Goal: Task Accomplishment & Management: Manage account settings

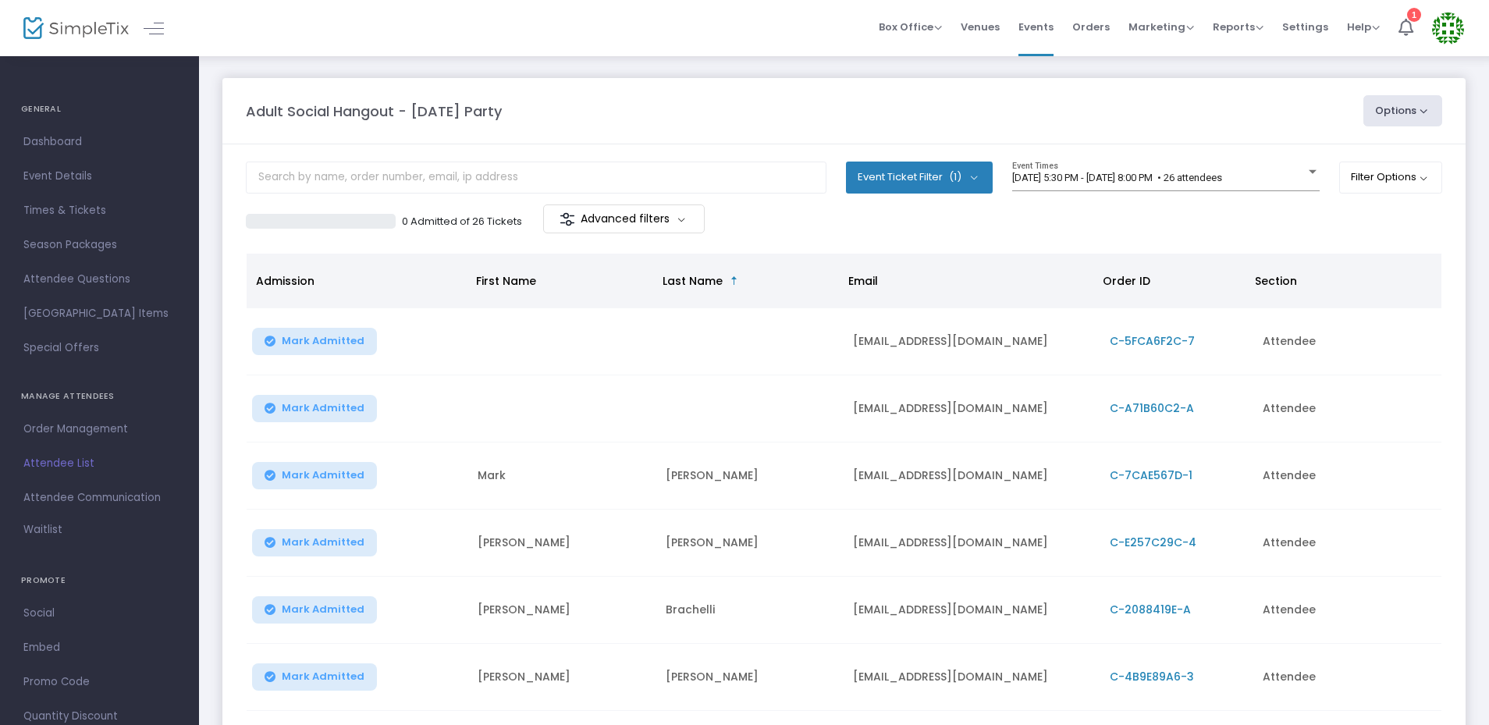
scroll to position [260, 0]
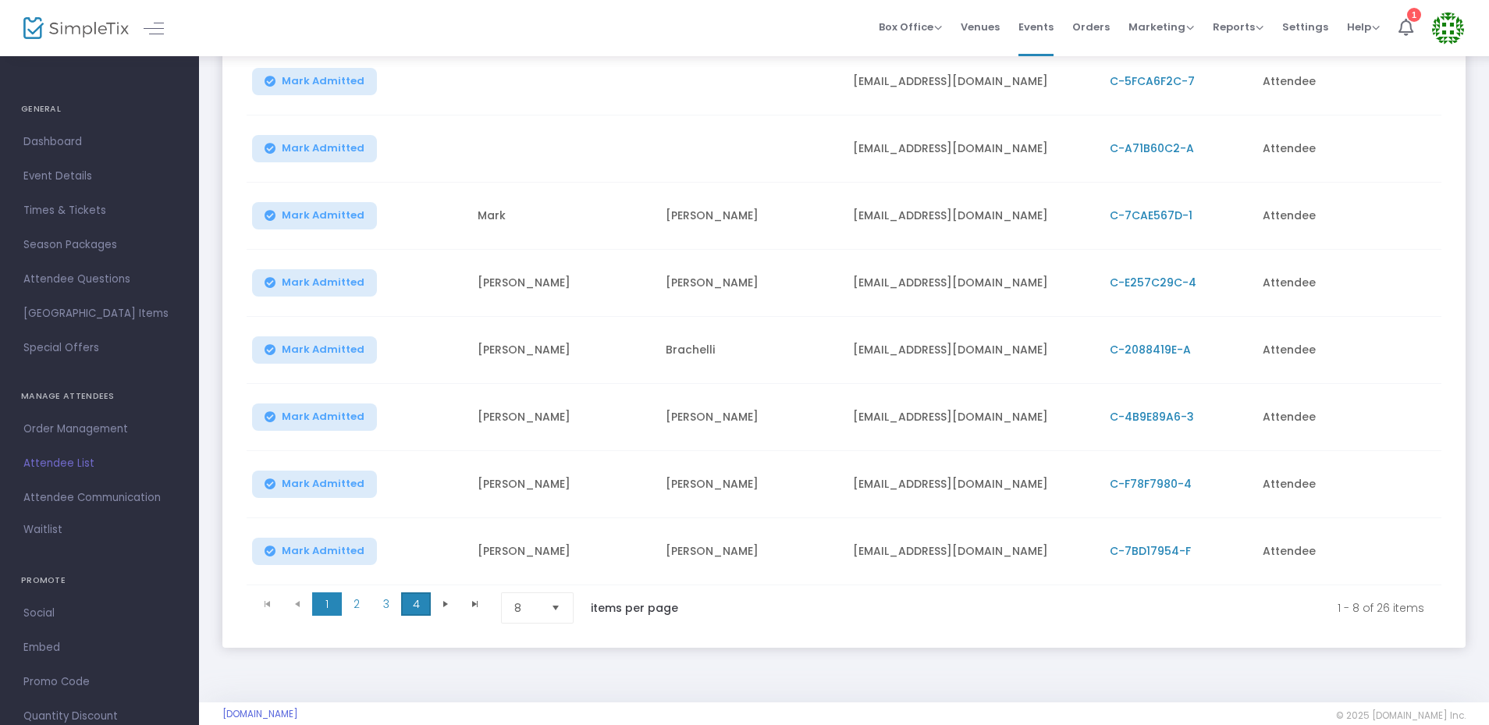
click at [407, 598] on span "4" at bounding box center [416, 603] width 30 height 23
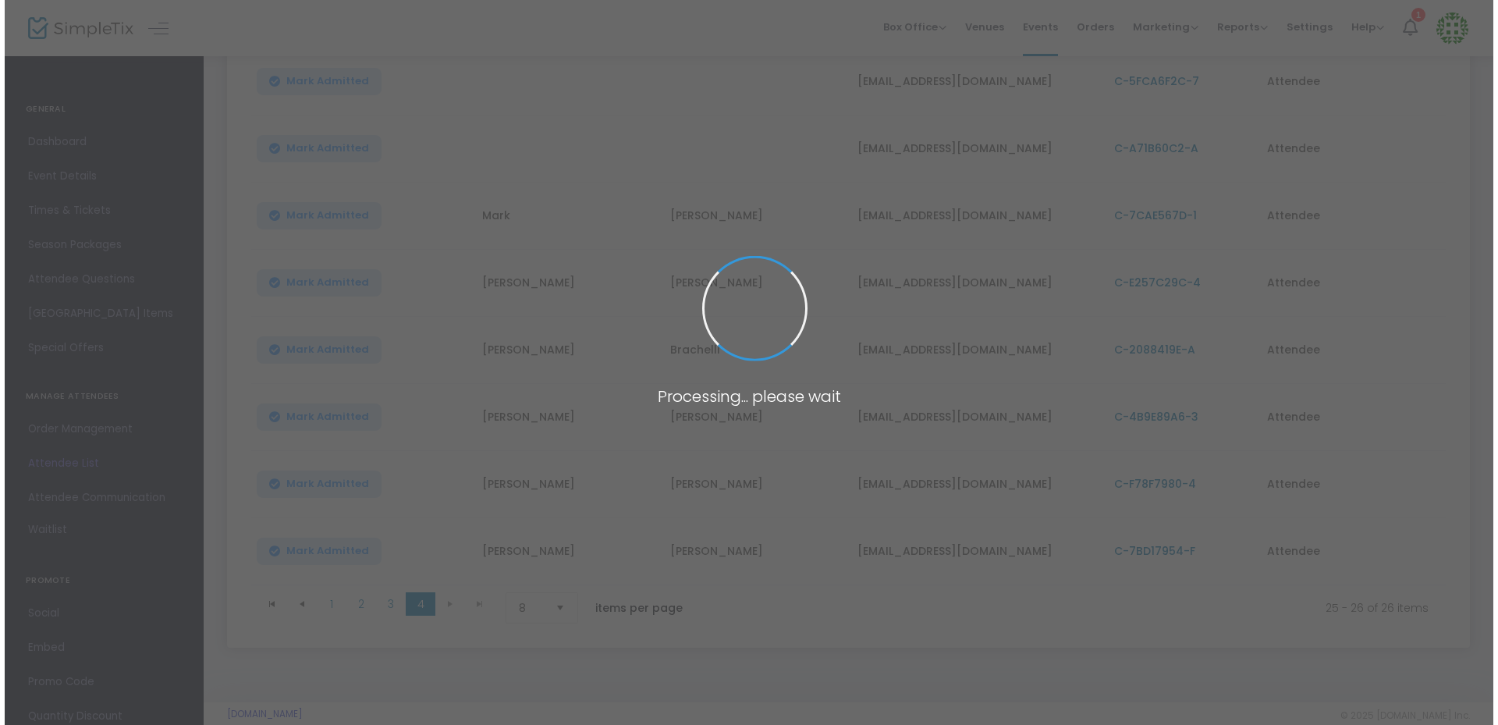
scroll to position [0, 0]
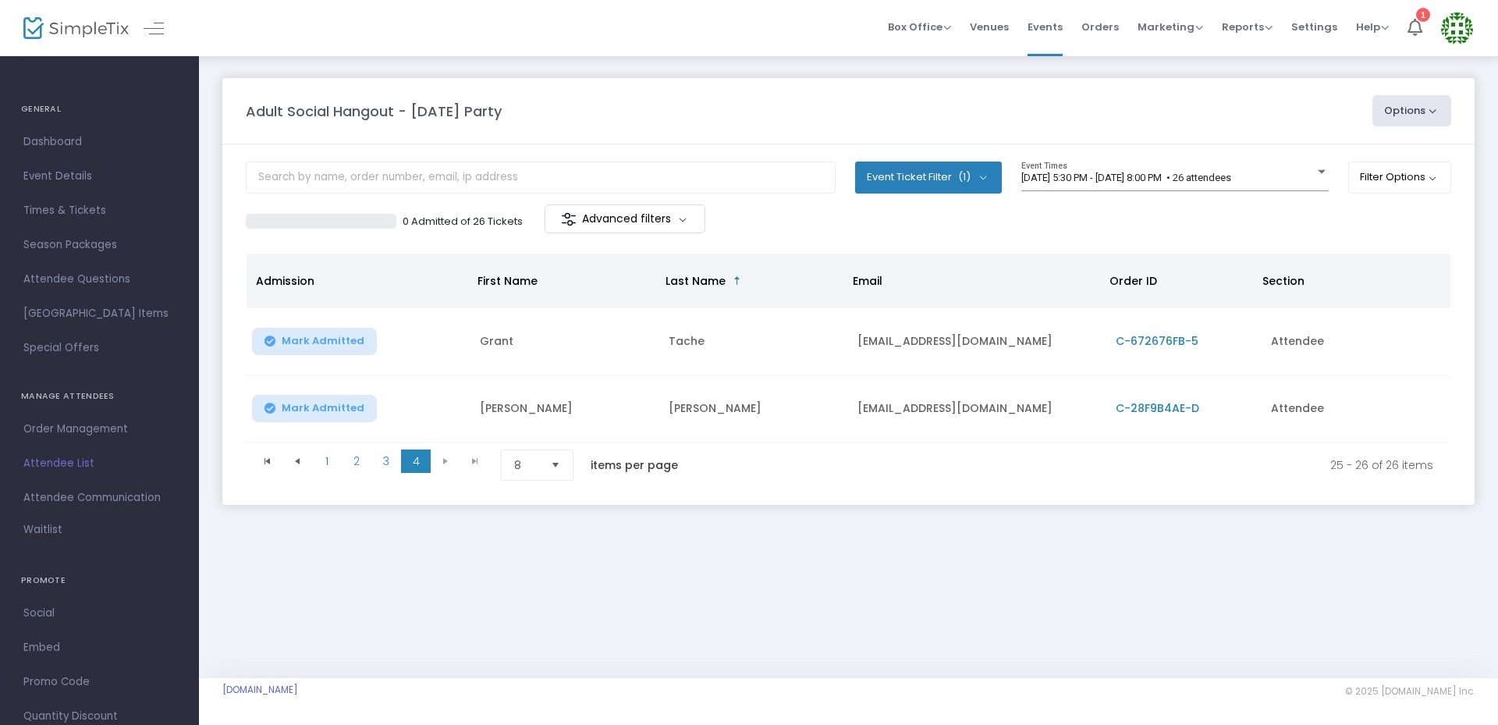
click at [1168, 406] on span "C-28F9B4AE-D" at bounding box center [1158, 408] width 84 height 16
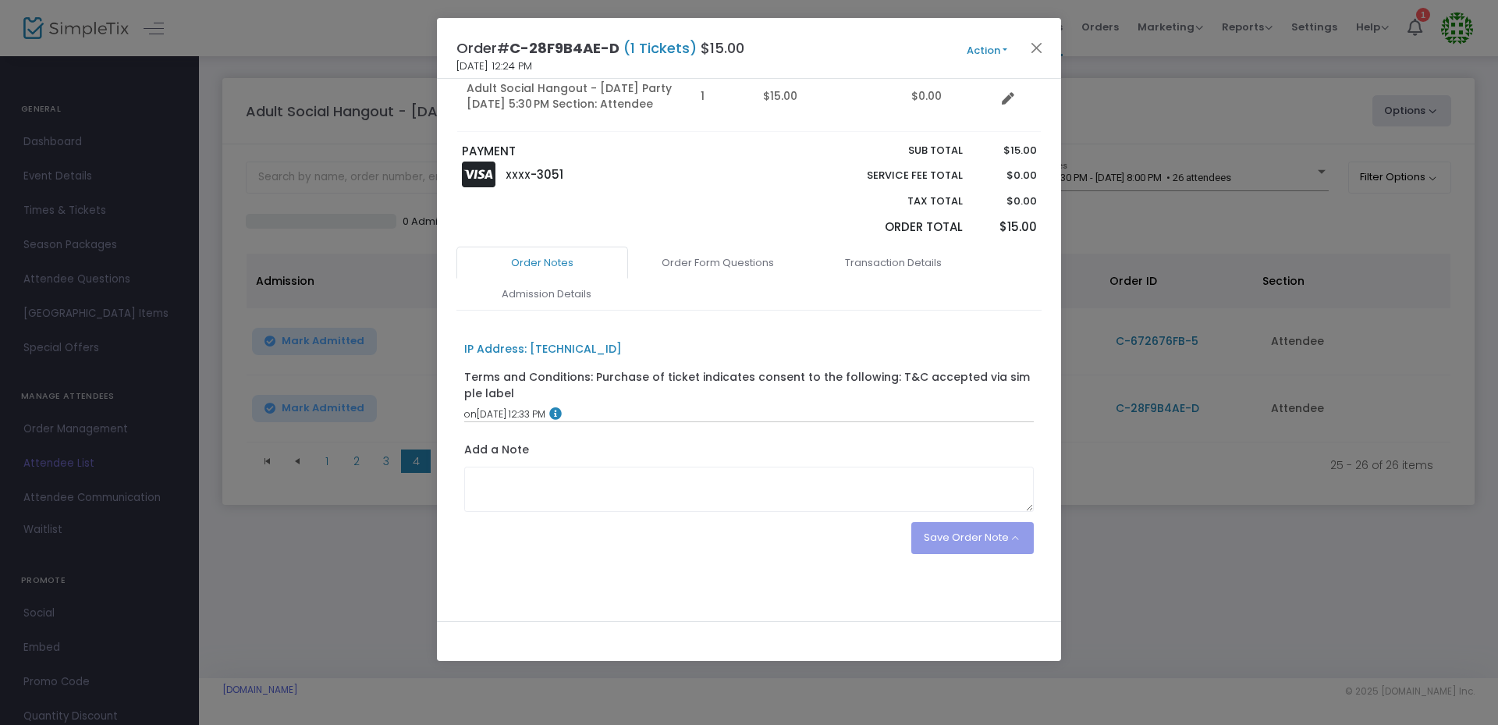
scroll to position [226, 0]
click at [738, 240] on div "PAYMENT XXXX -3051" at bounding box center [601, 192] width 295 height 104
click at [726, 272] on link "Order Form Questions" at bounding box center [718, 260] width 172 height 33
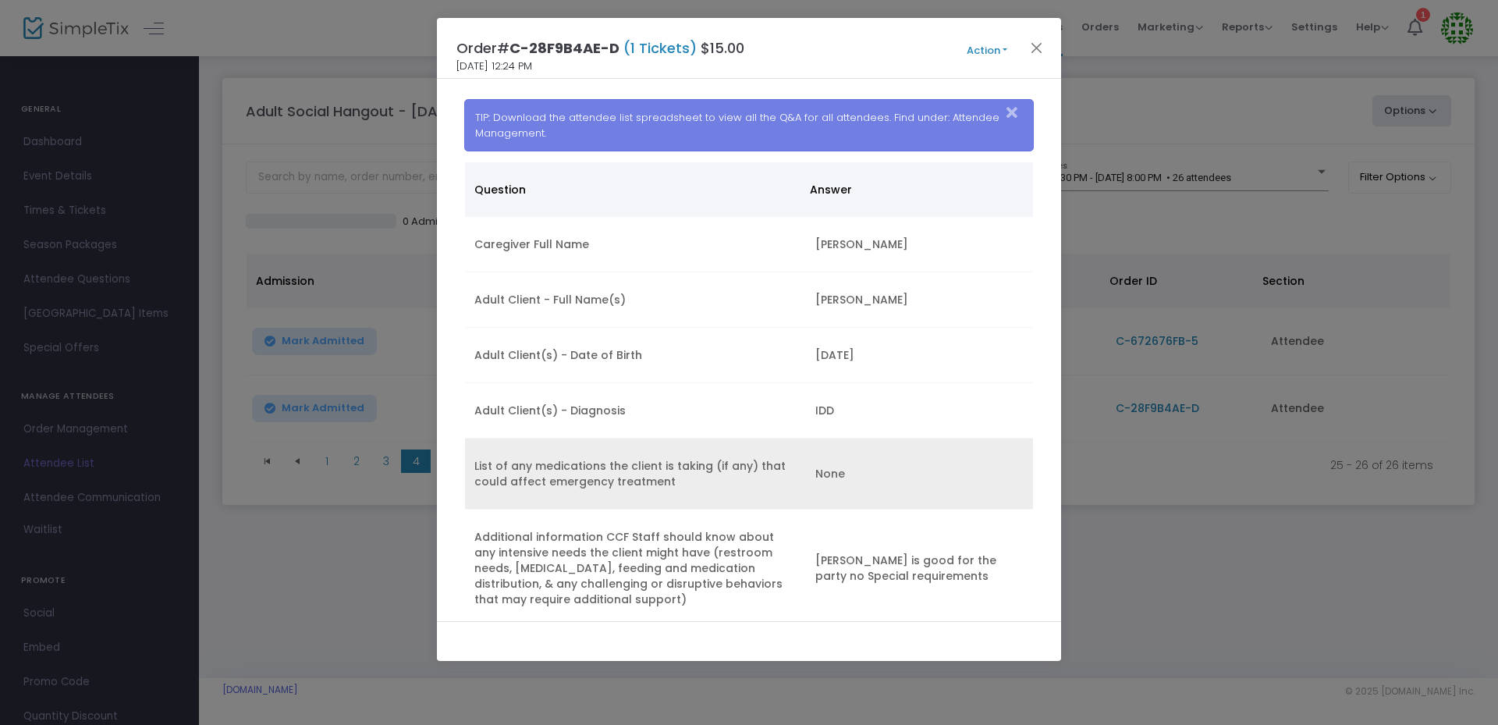
scroll to position [485, 0]
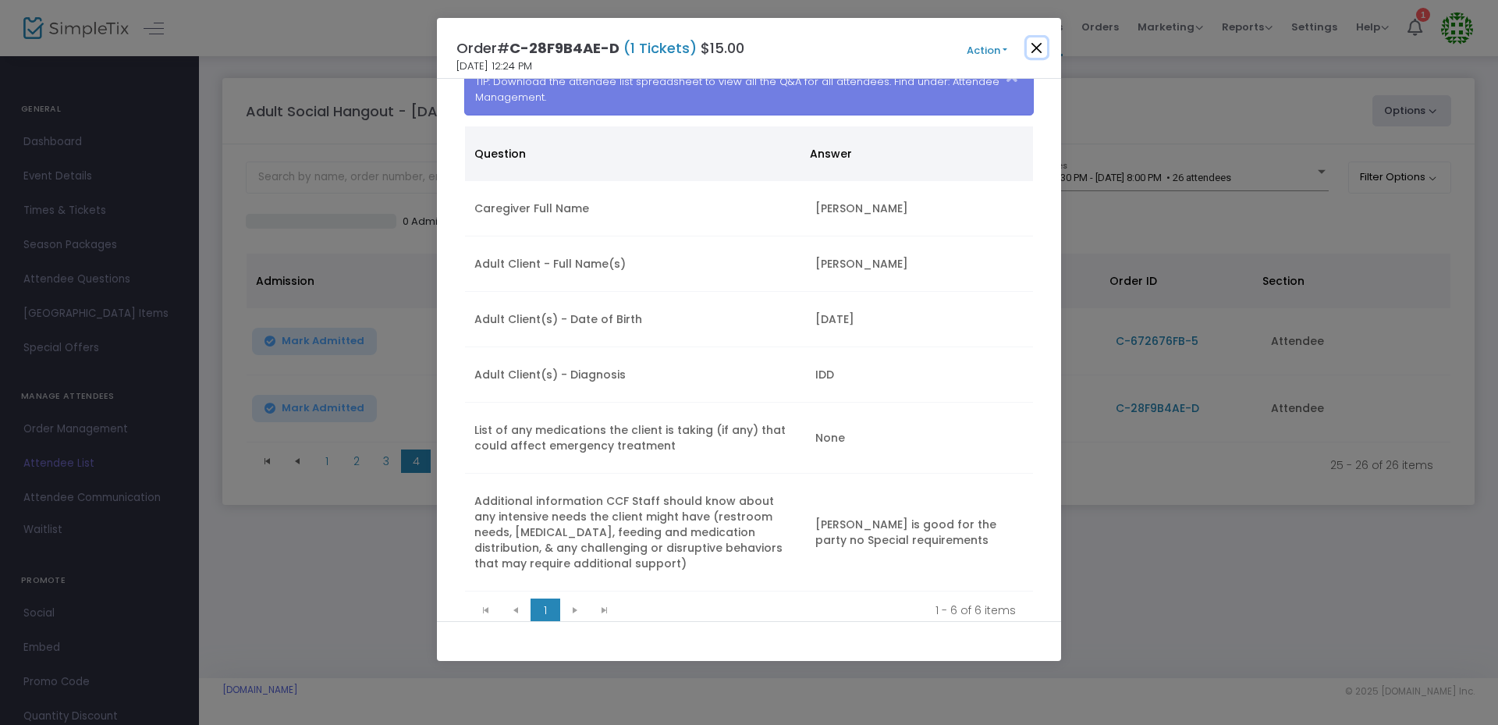
click at [1045, 49] on button "Close" at bounding box center [1037, 47] width 20 height 20
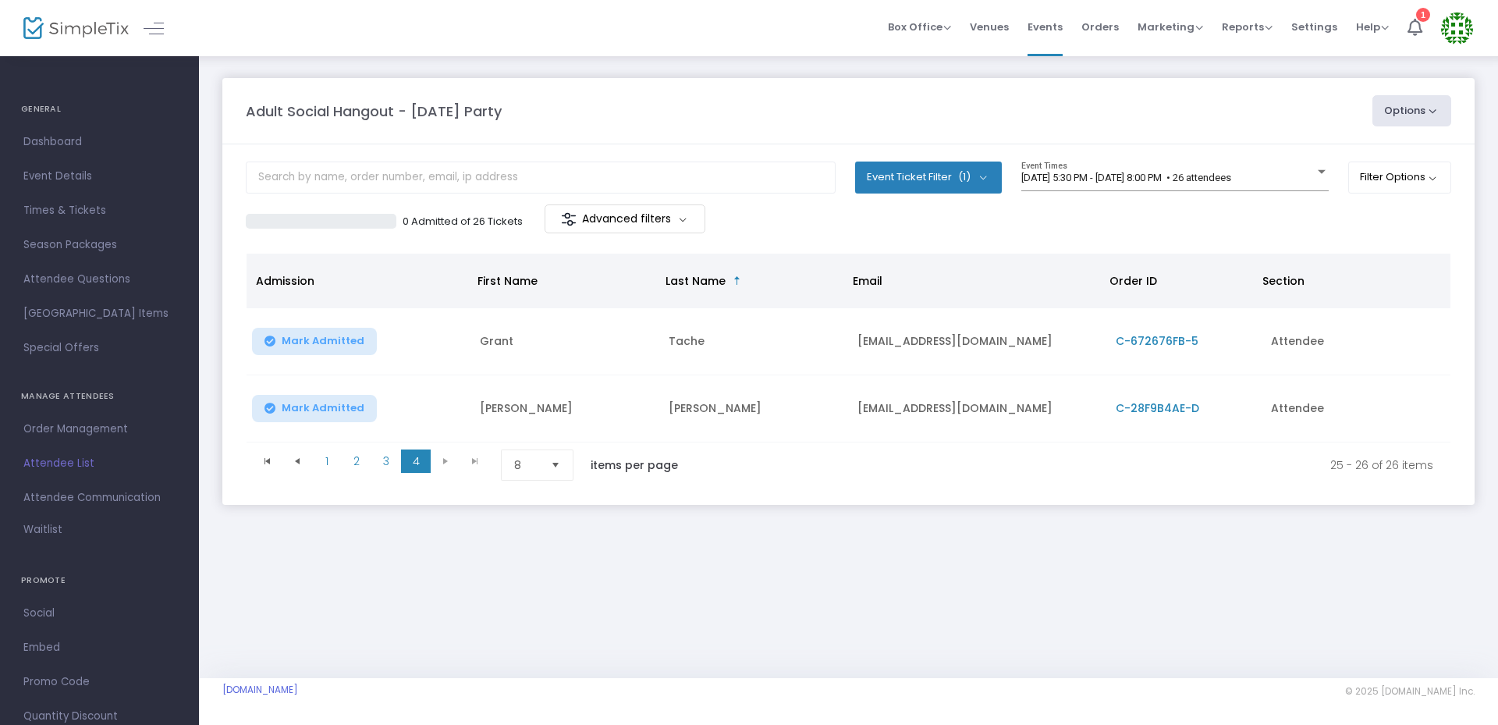
click at [1161, 404] on span "C-28F9B4AE-D" at bounding box center [1158, 408] width 84 height 16
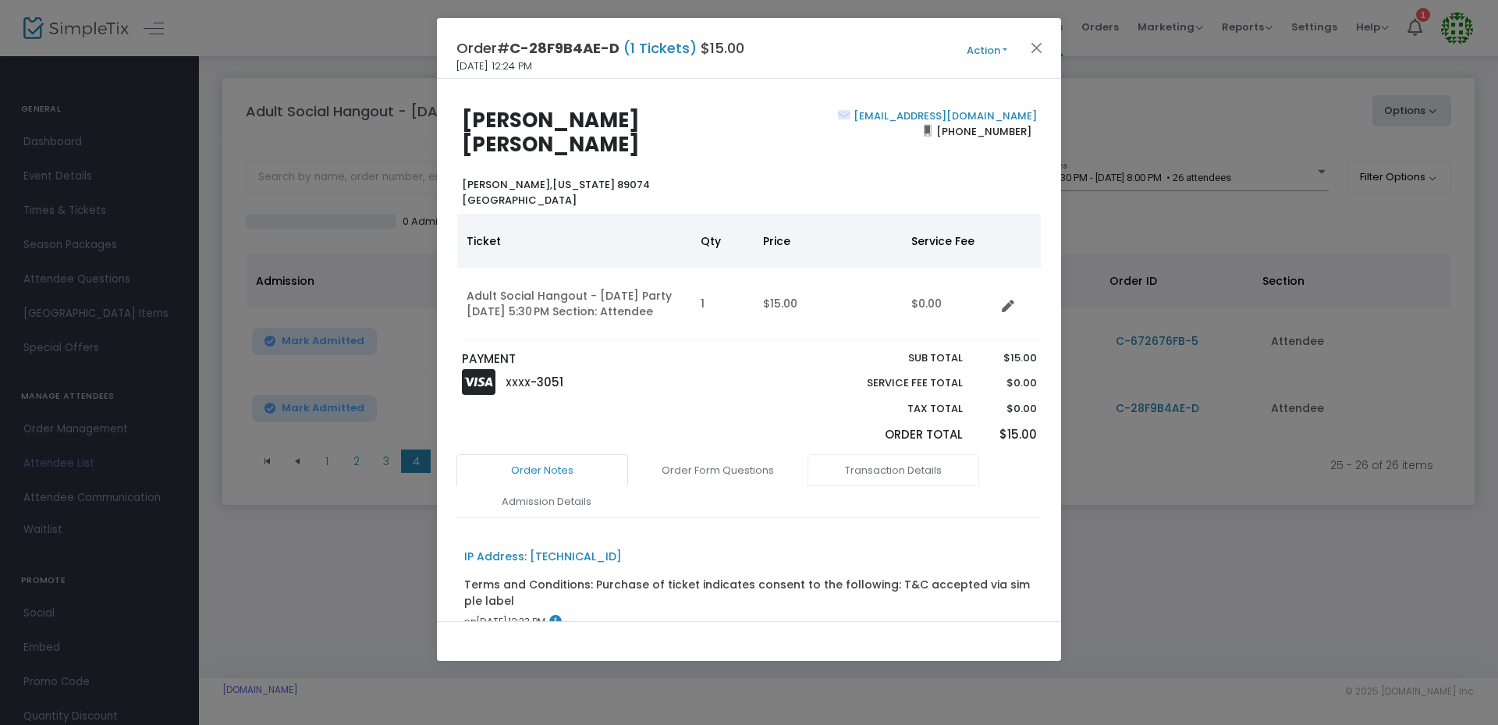
scroll to position [226, 0]
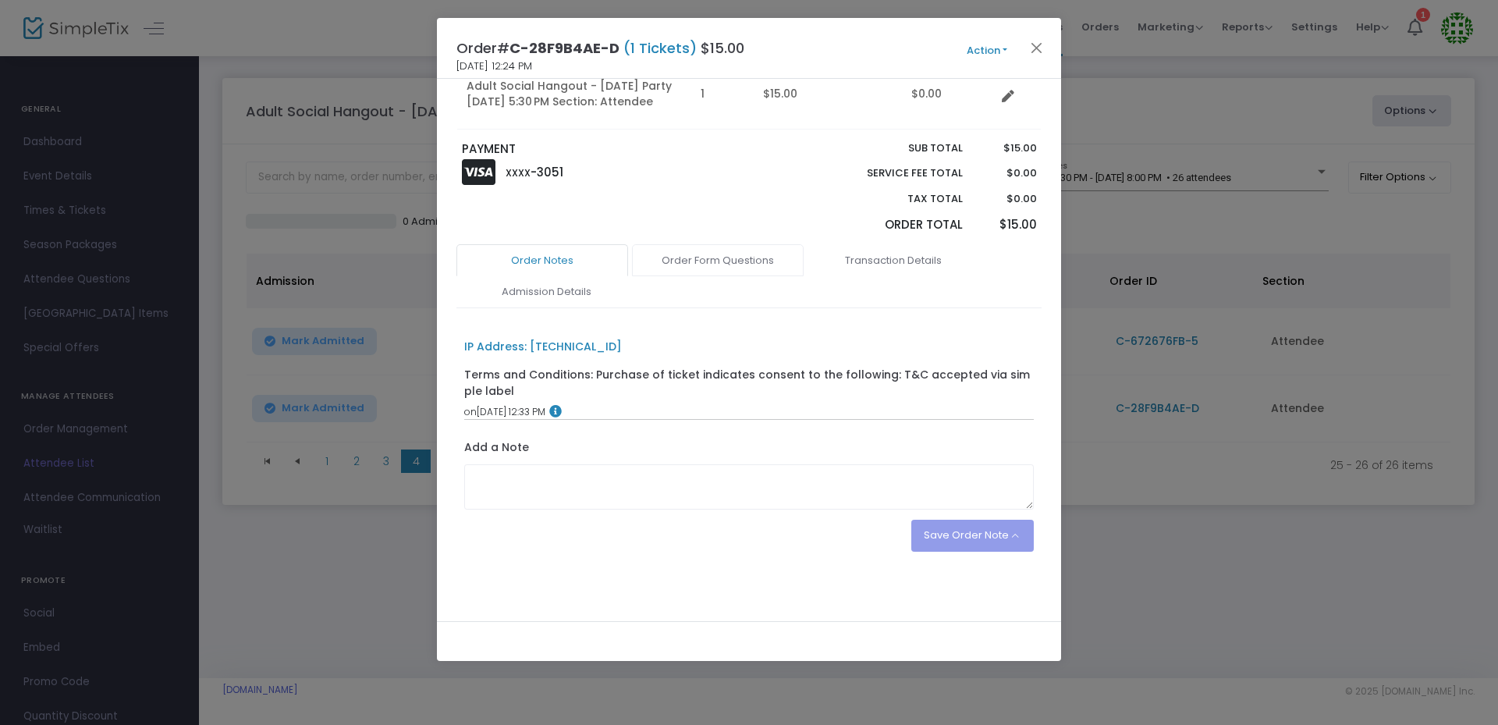
click at [701, 245] on link "Order Form Questions" at bounding box center [718, 260] width 172 height 33
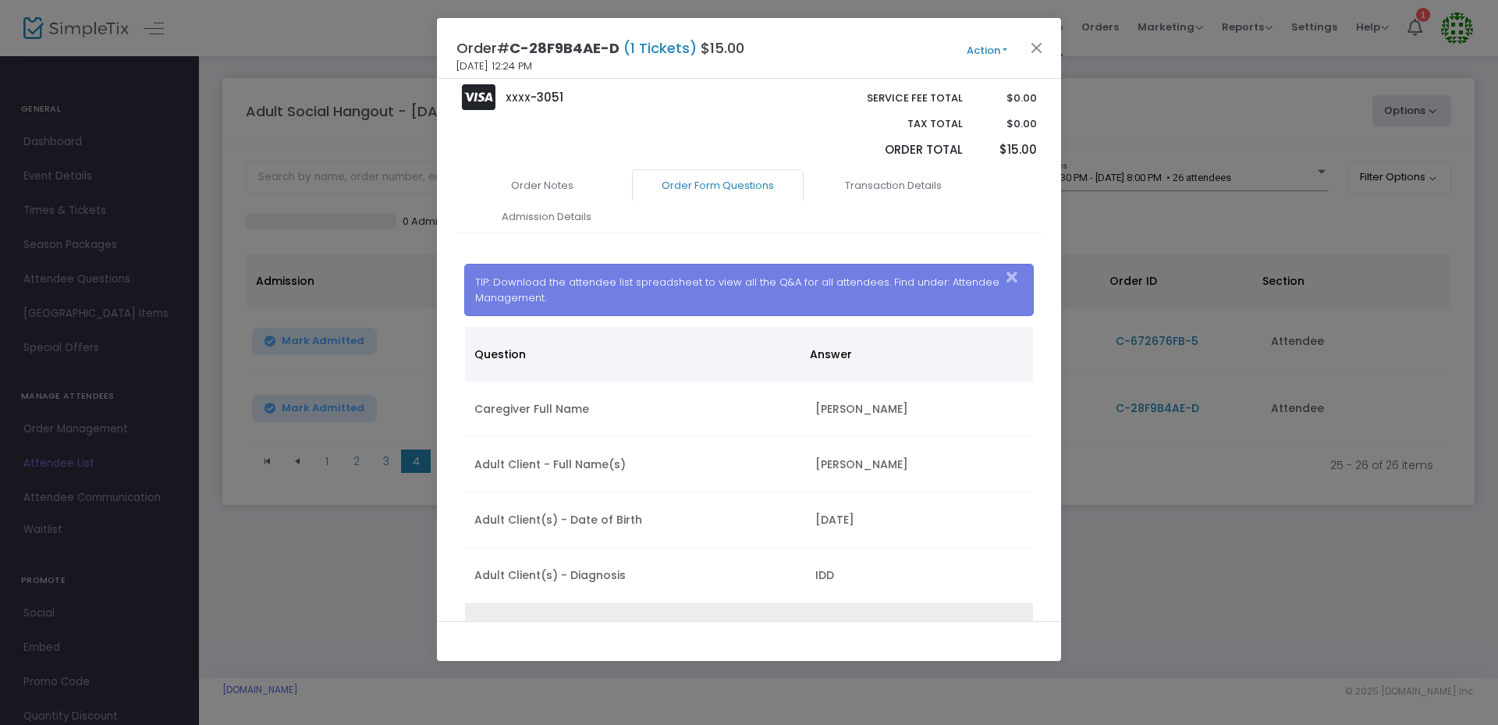
scroll to position [43, 0]
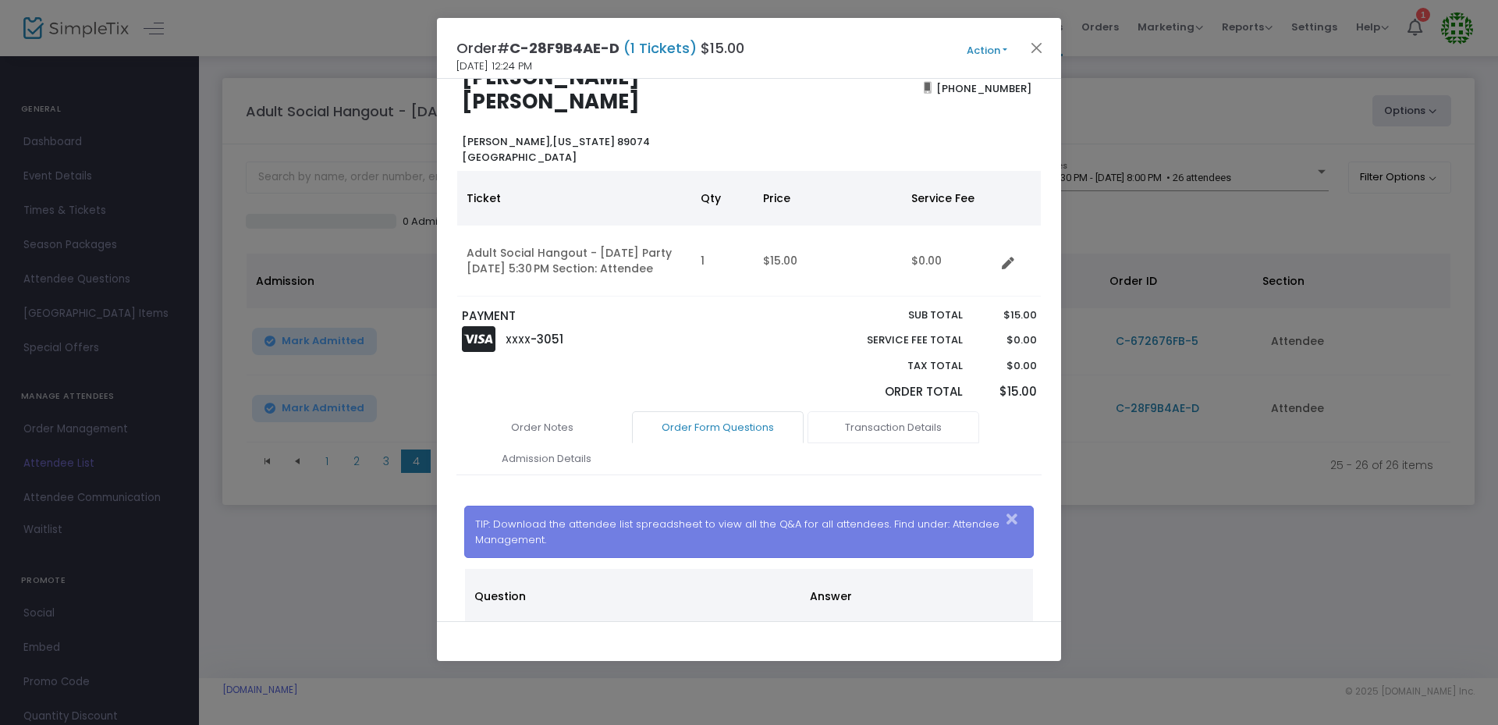
click at [883, 444] on link "Transaction Details" at bounding box center [894, 427] width 172 height 33
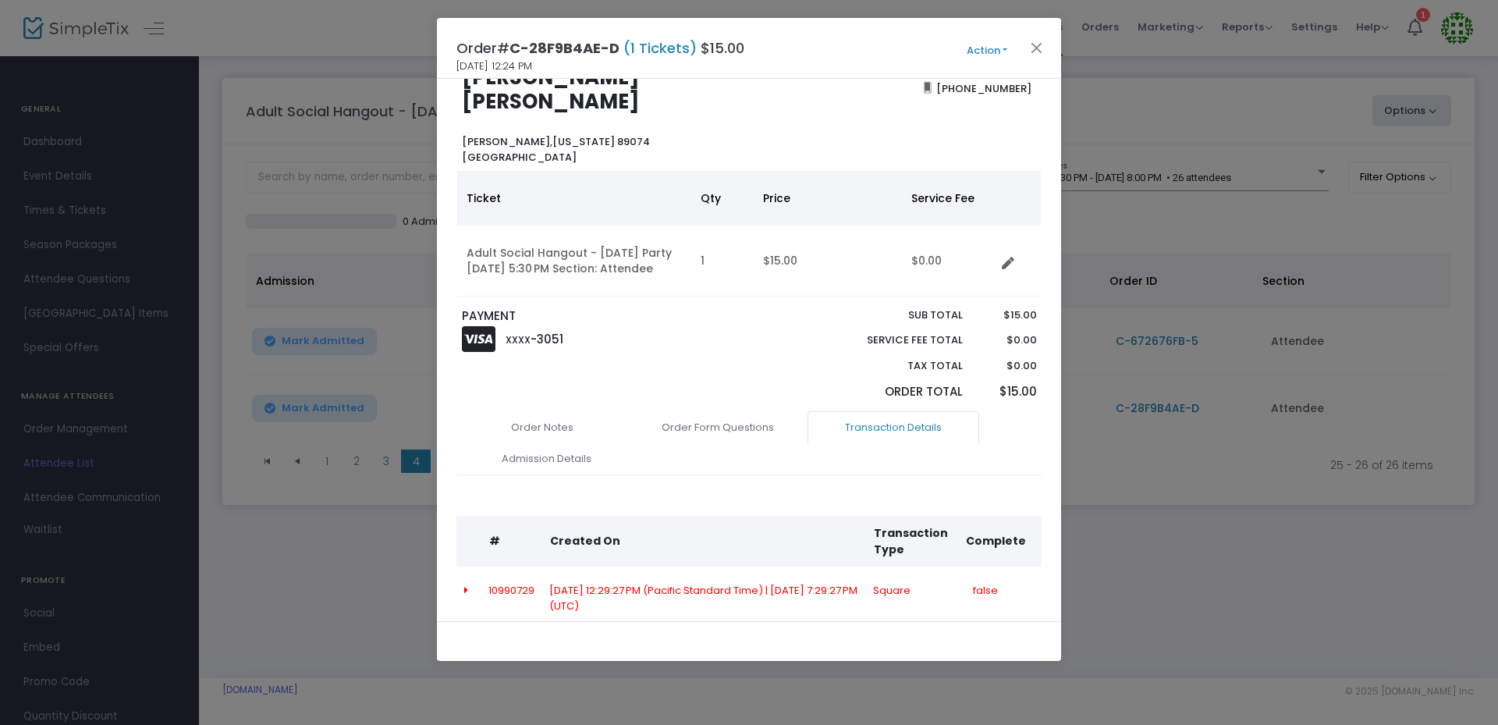
scroll to position [175, 0]
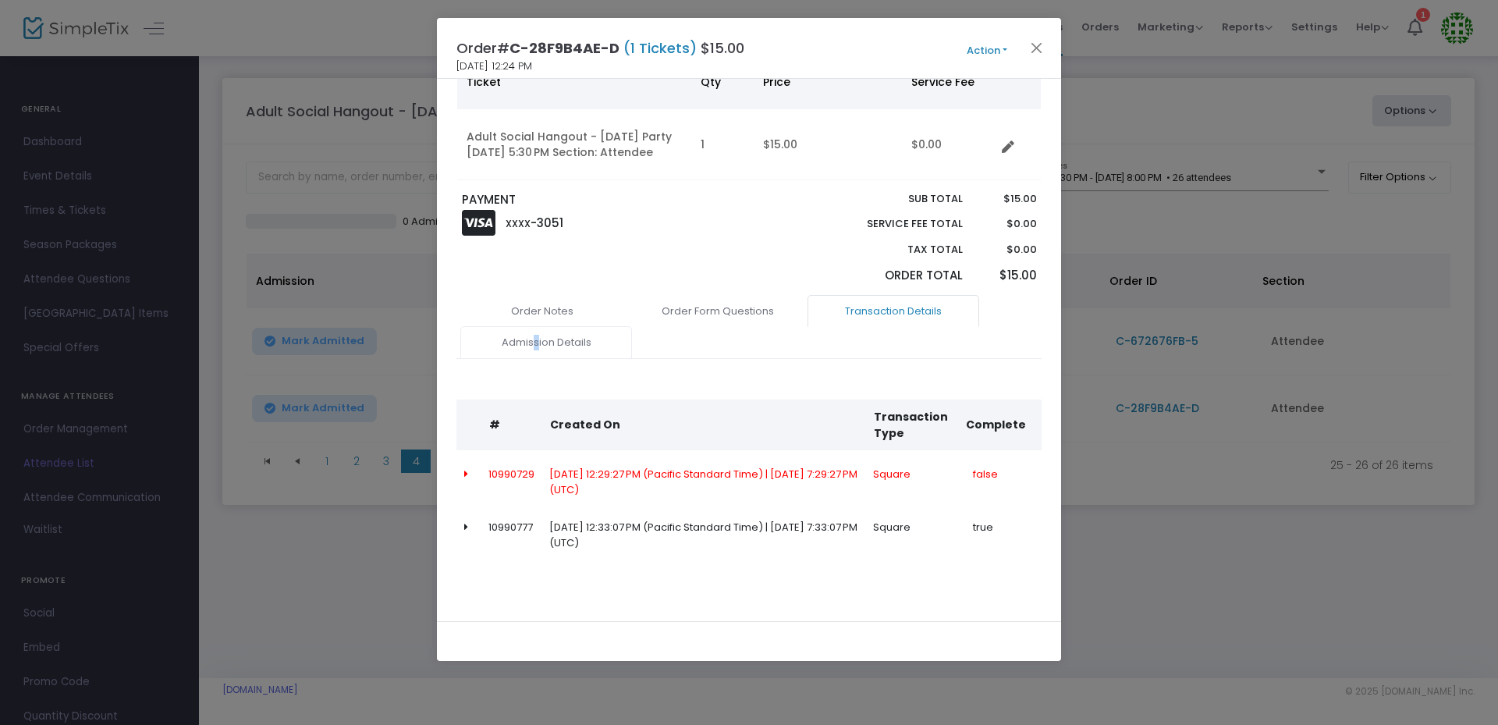
click at [536, 339] on link "Admission Details" at bounding box center [546, 342] width 172 height 33
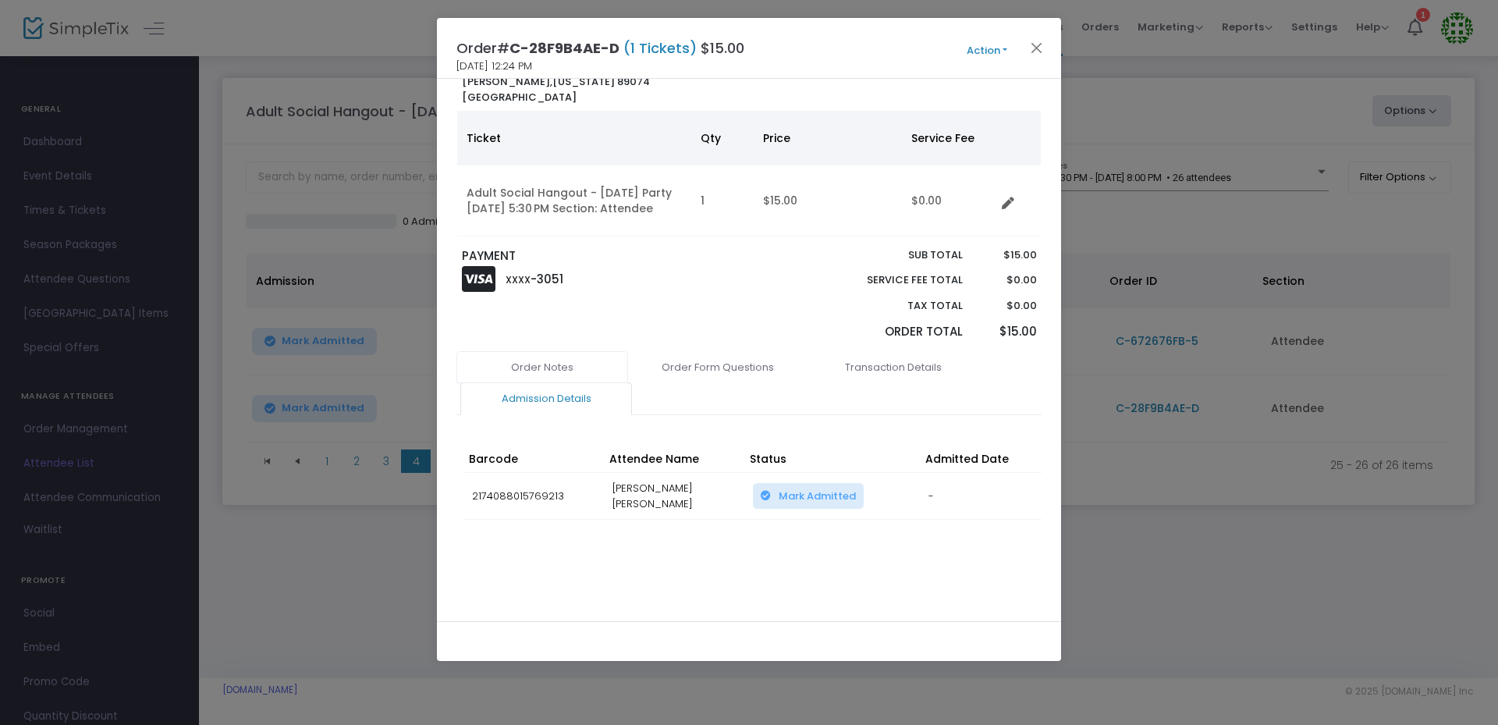
drag, startPoint x: 536, startPoint y: 339, endPoint x: 545, endPoint y: 356, distance: 19.2
click at [545, 356] on link "Order Notes" at bounding box center [543, 367] width 172 height 33
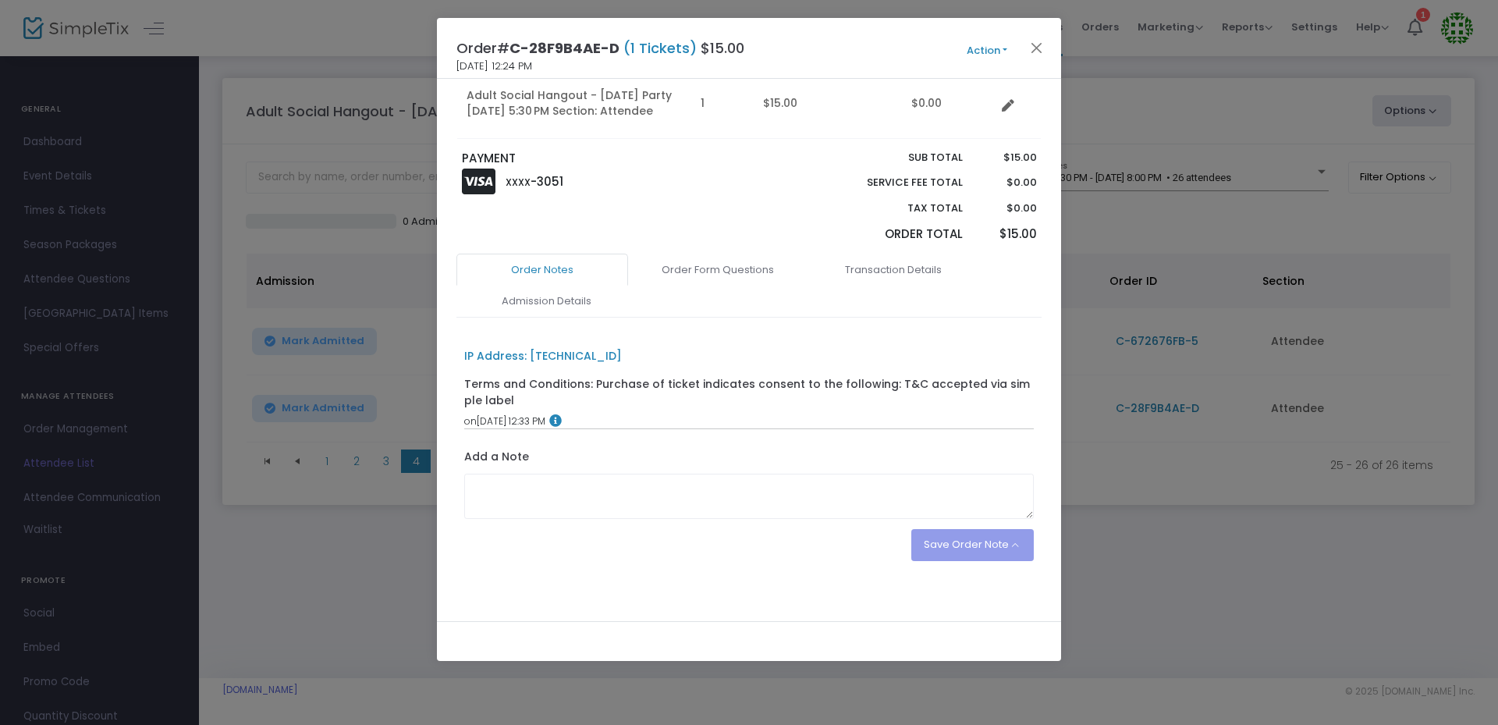
scroll to position [226, 0]
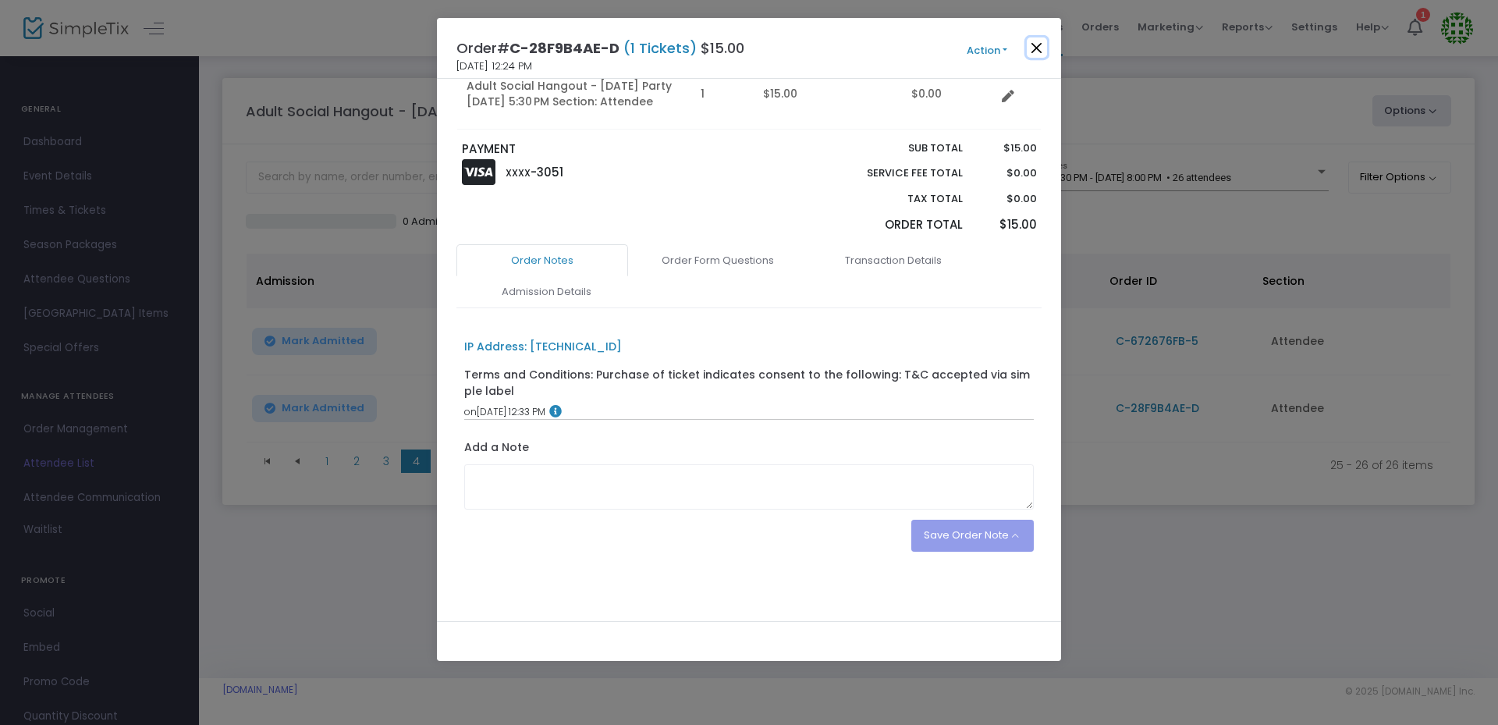
click at [1039, 48] on button "Close" at bounding box center [1037, 47] width 20 height 20
